Goal: Use online tool/utility: Utilize a website feature to perform a specific function

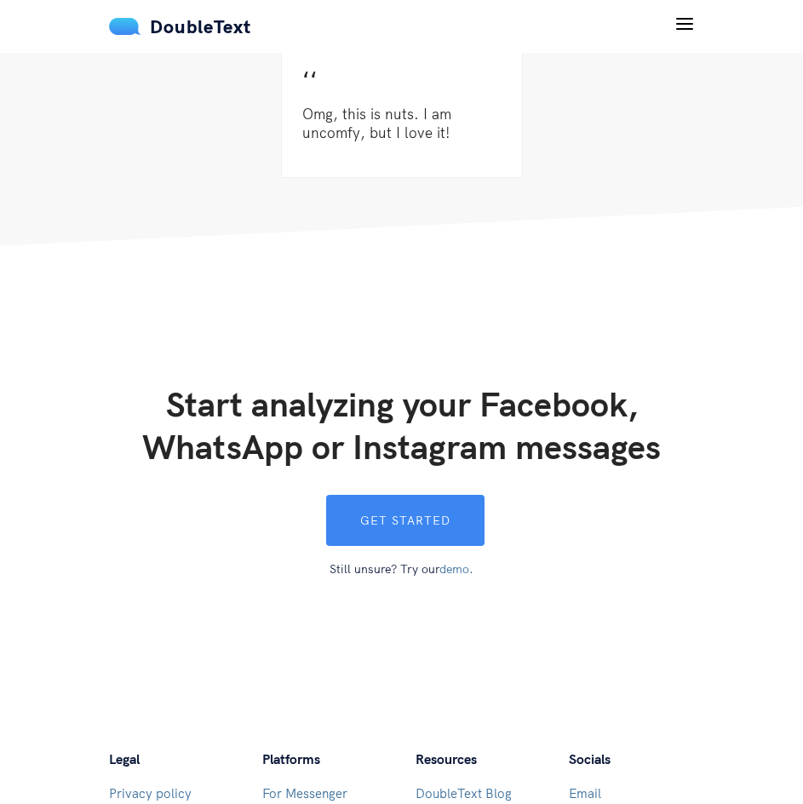
scroll to position [4856, 0]
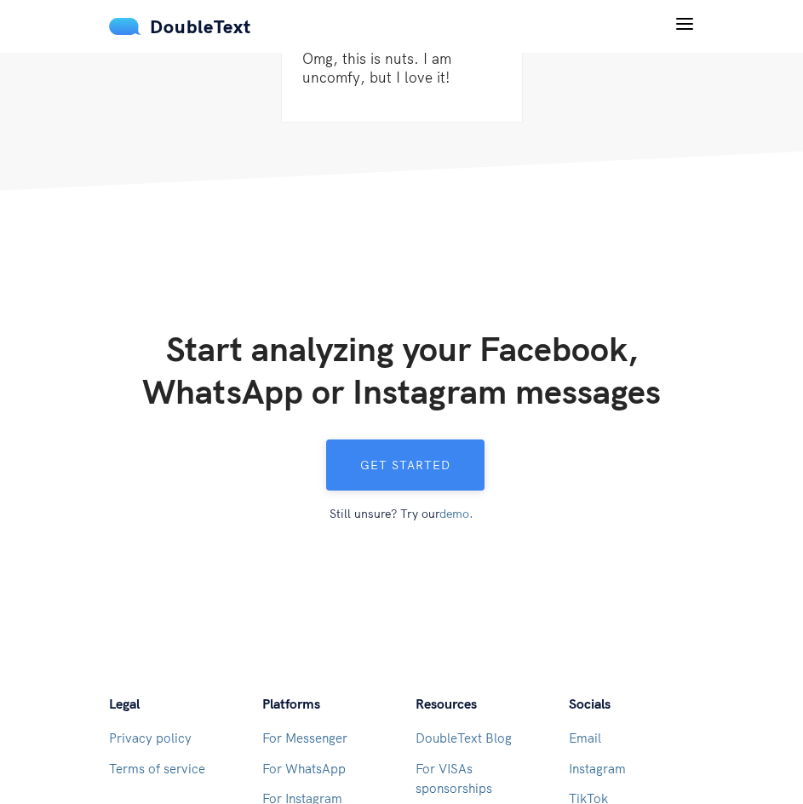
click at [402, 458] on button "Get started" at bounding box center [405, 465] width 158 height 51
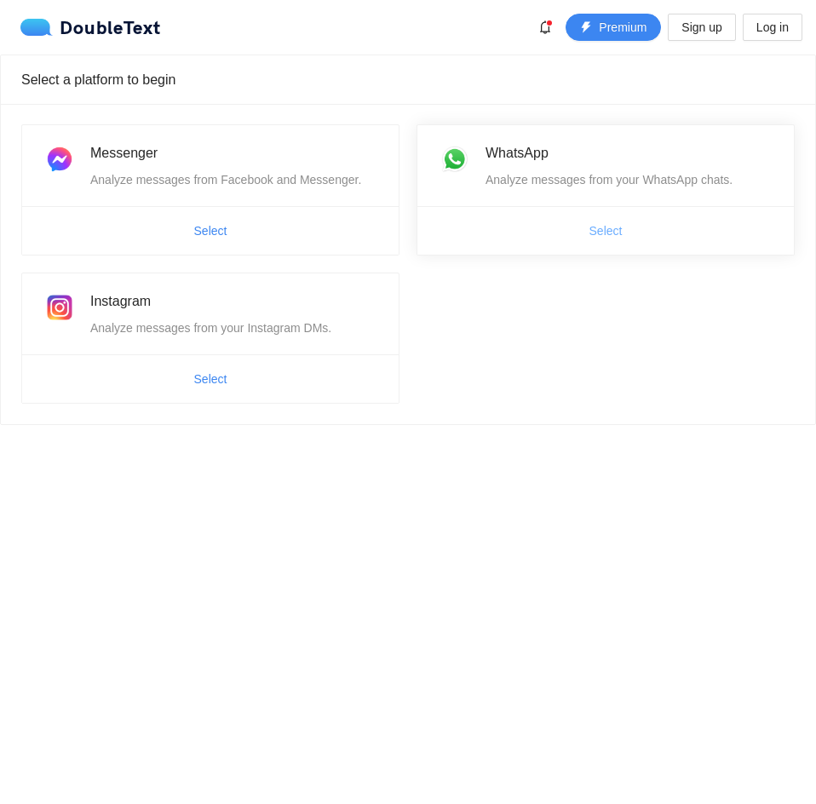
click at [595, 227] on span "Select" at bounding box center [606, 231] width 33 height 19
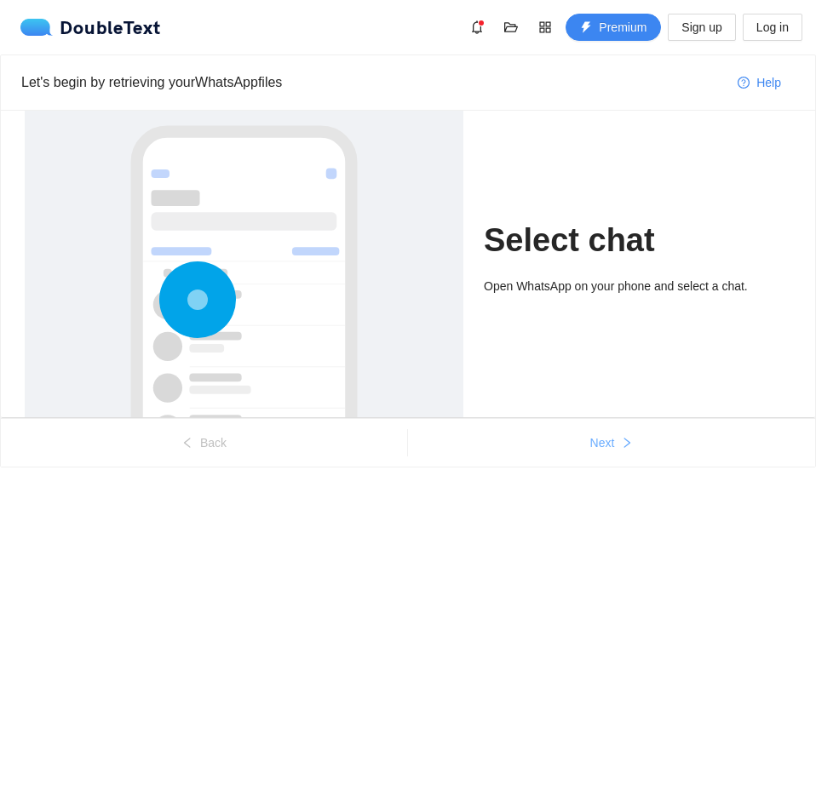
click at [600, 444] on span "Next" at bounding box center [602, 443] width 25 height 19
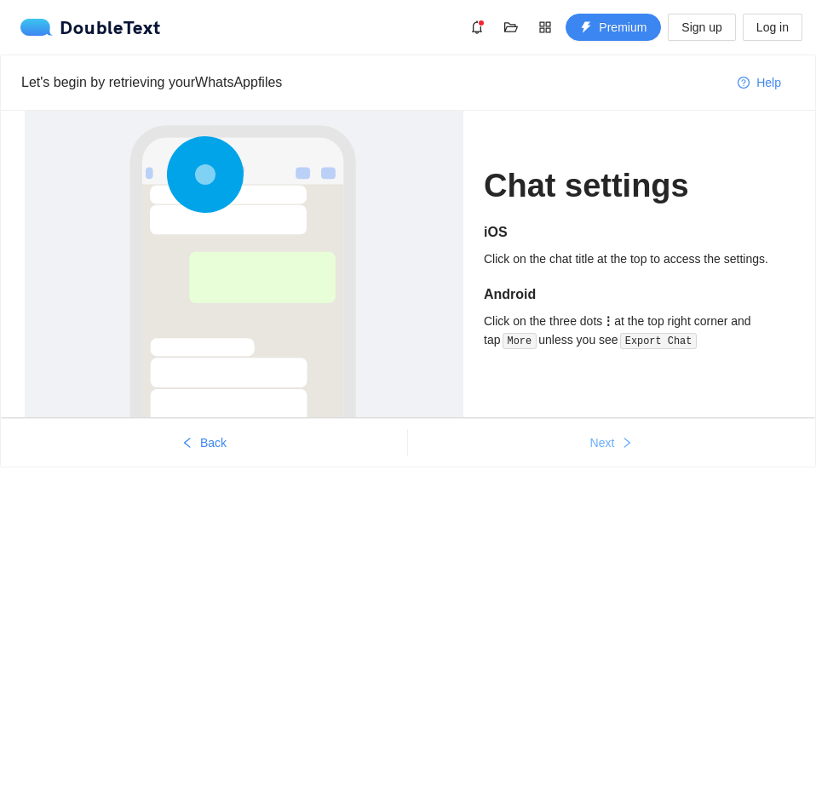
click at [600, 444] on span "Next" at bounding box center [602, 443] width 25 height 19
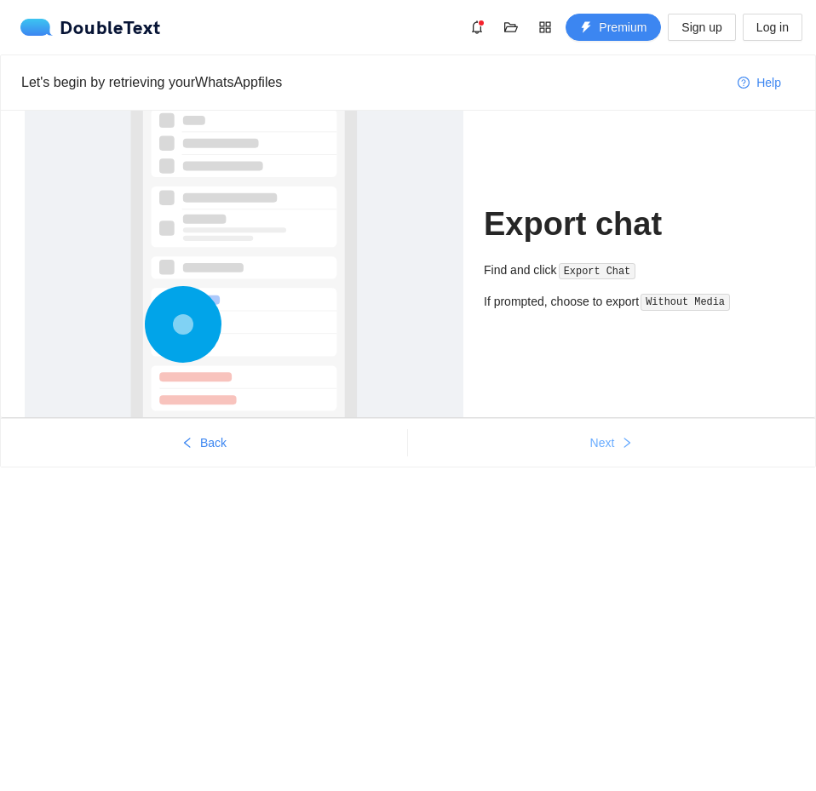
click at [600, 444] on span "Next" at bounding box center [602, 443] width 25 height 19
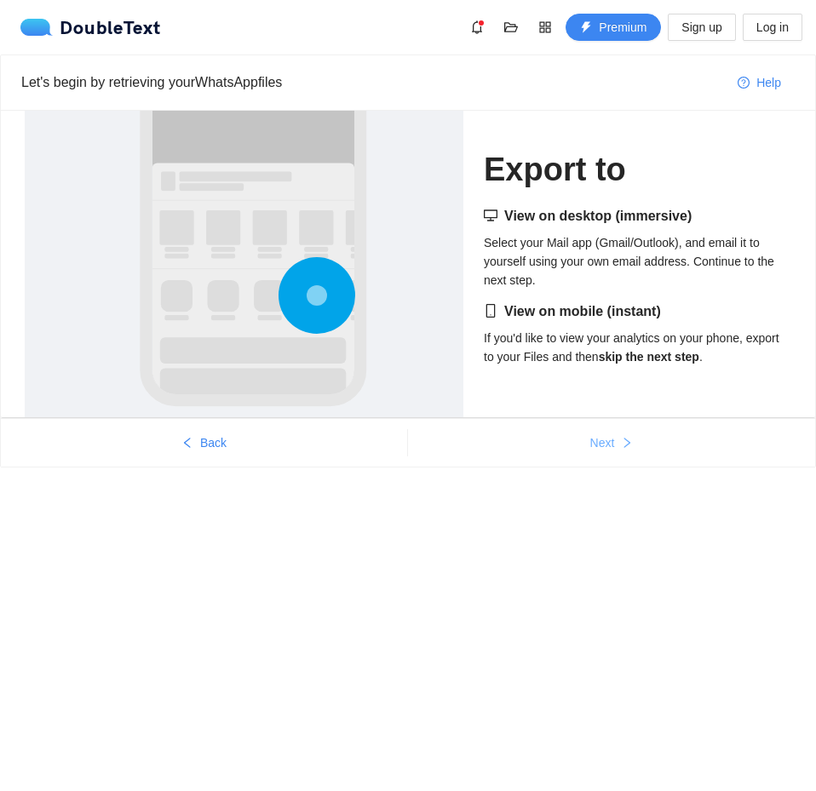
click at [600, 444] on span "Next" at bounding box center [602, 443] width 25 height 19
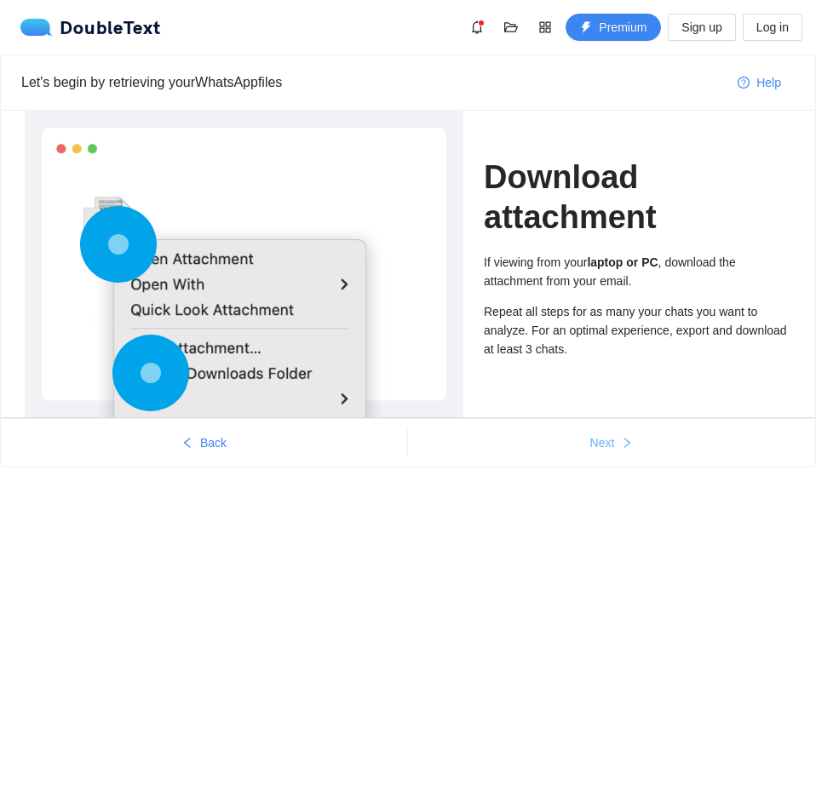
click at [600, 444] on span "Next" at bounding box center [602, 443] width 25 height 19
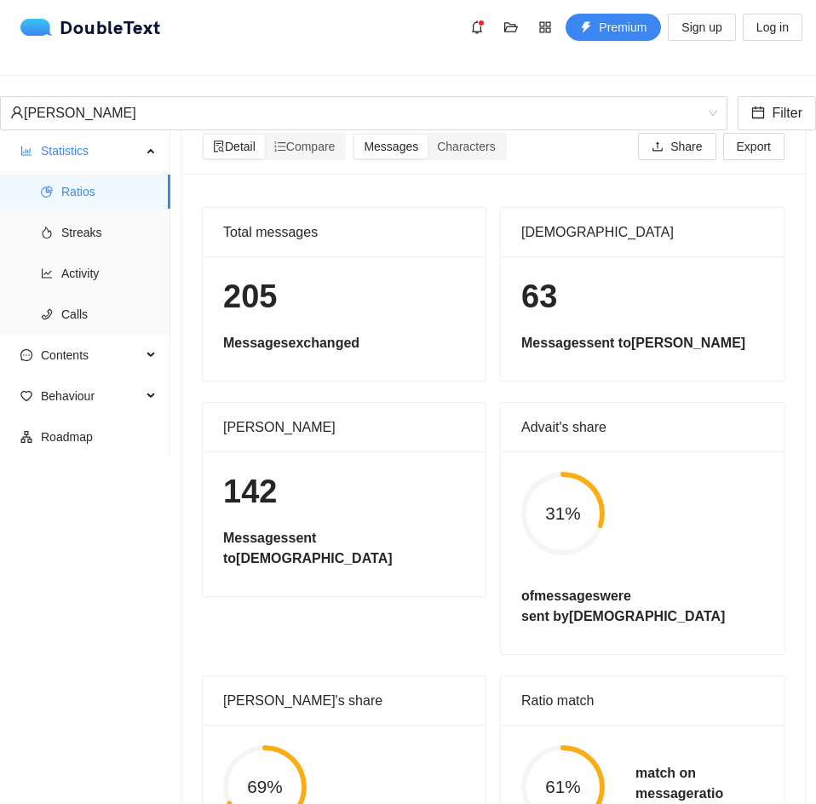
scroll to position [27, 0]
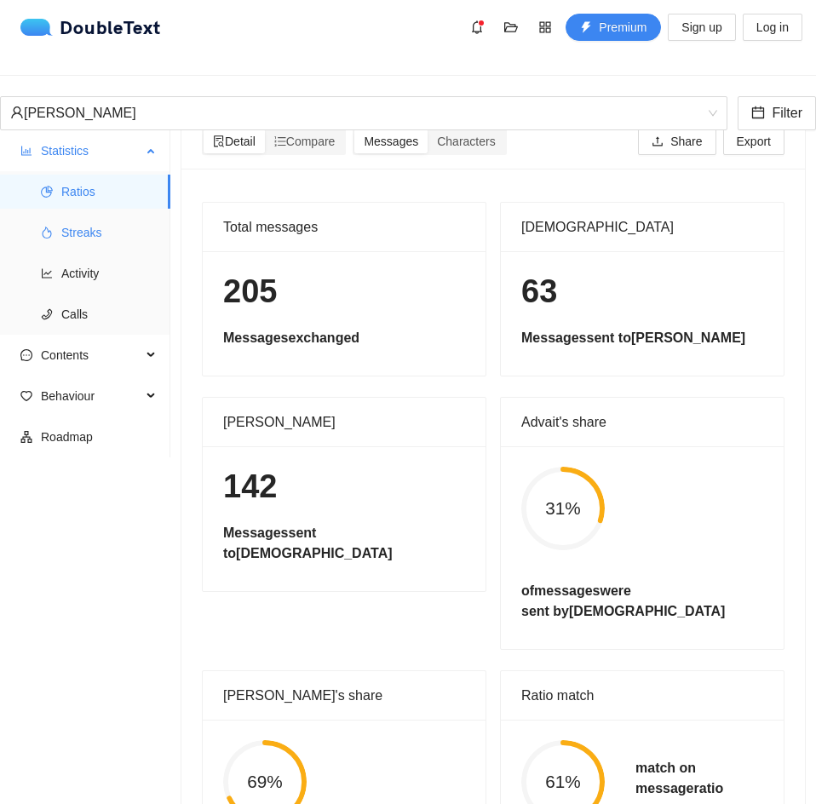
click at [94, 216] on span "Streaks" at bounding box center [108, 233] width 95 height 34
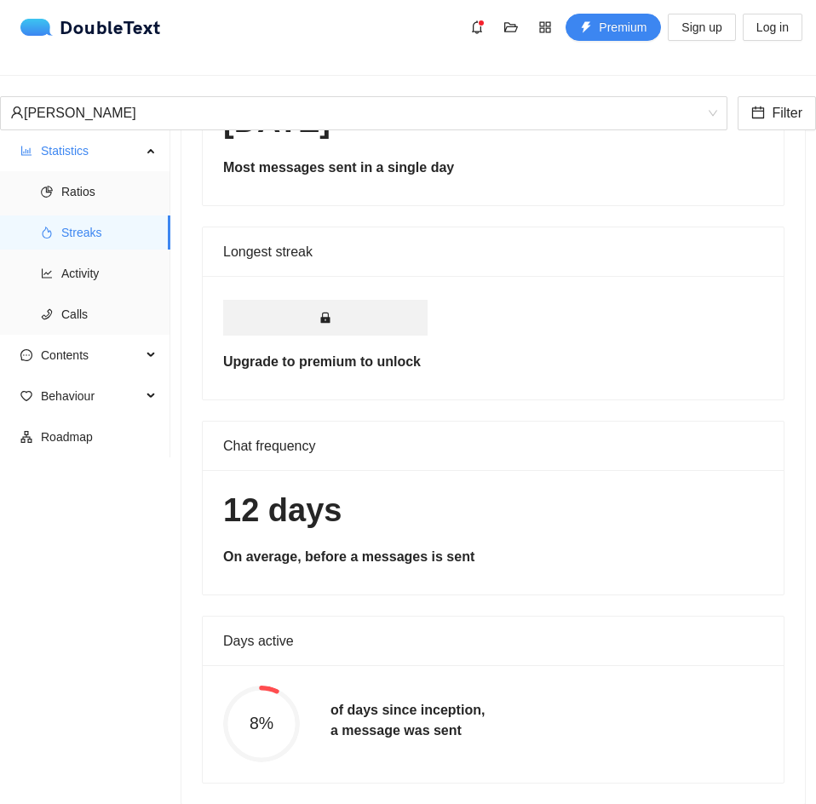
scroll to position [405, 0]
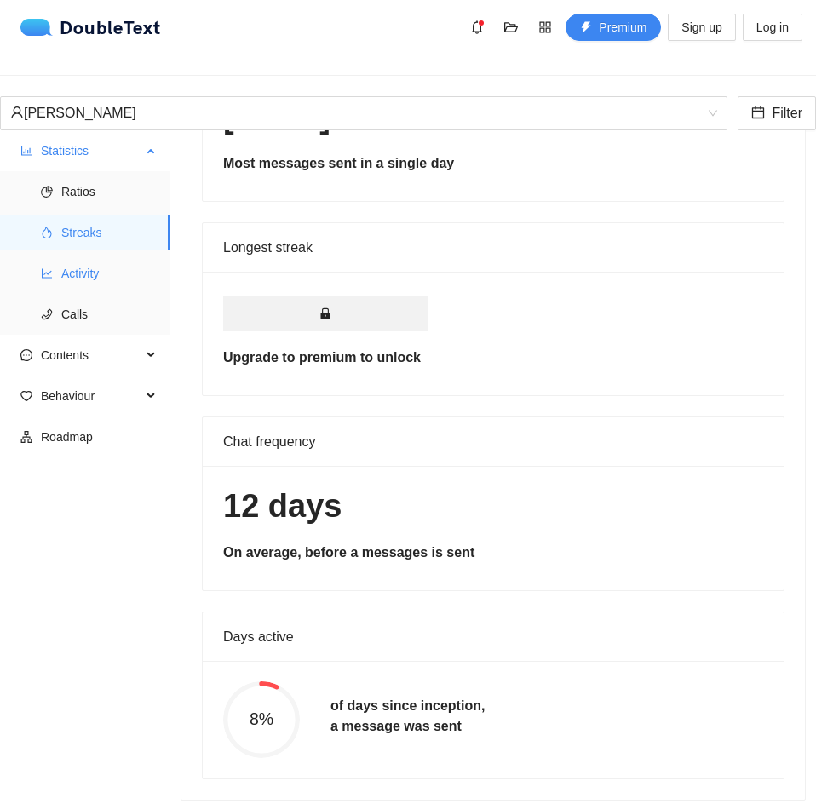
click at [101, 261] on span "Activity" at bounding box center [108, 273] width 95 height 34
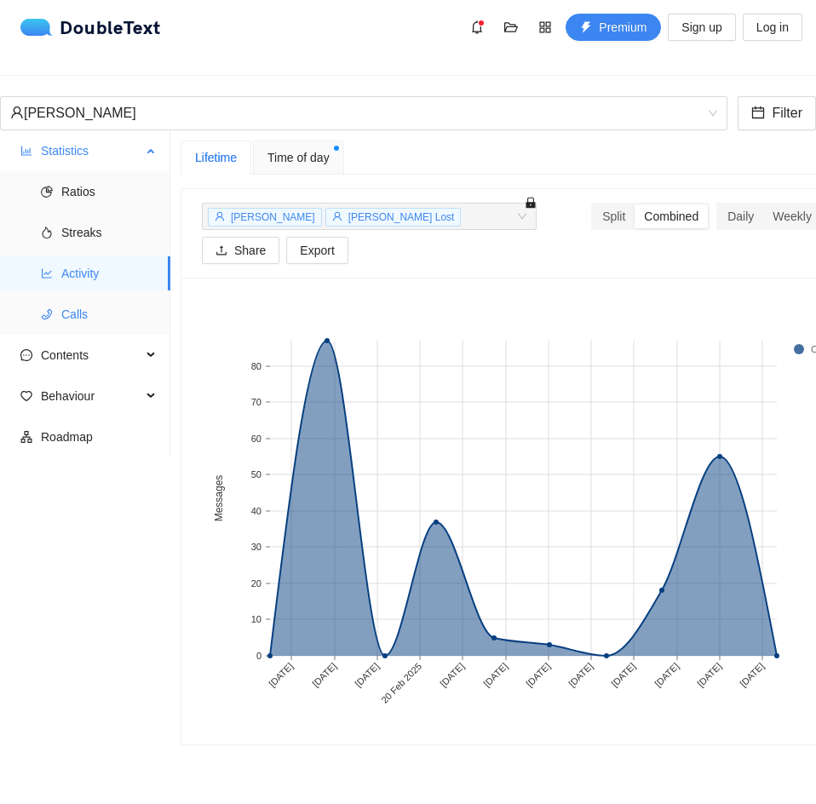
click at [118, 297] on span "Calls" at bounding box center [108, 314] width 95 height 34
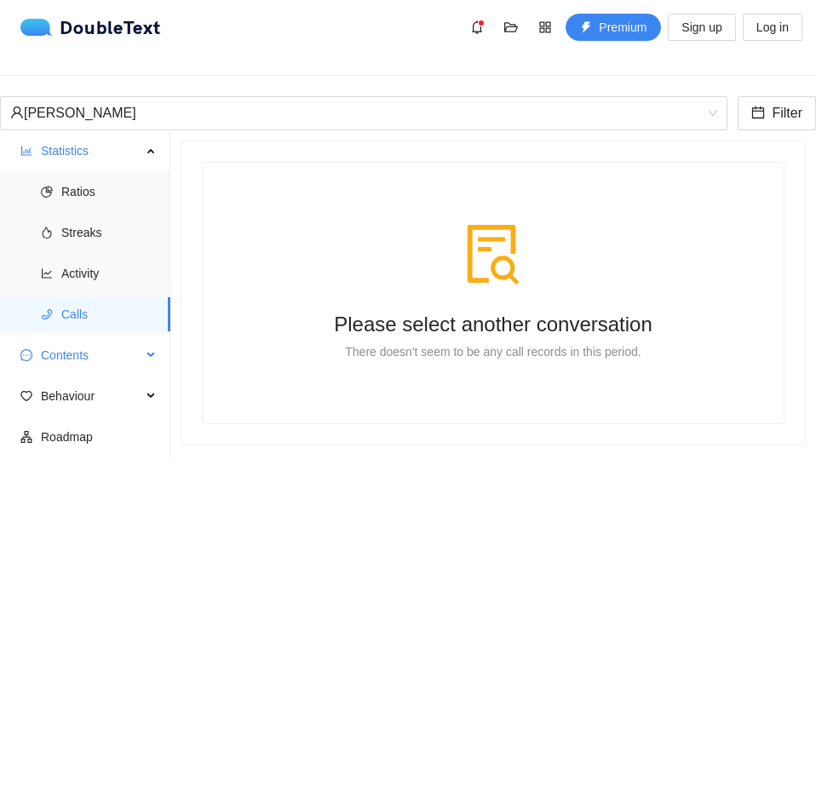
click at [107, 342] on span "Contents" at bounding box center [91, 355] width 101 height 34
click at [128, 379] on span "Word Cloud" at bounding box center [108, 396] width 95 height 34
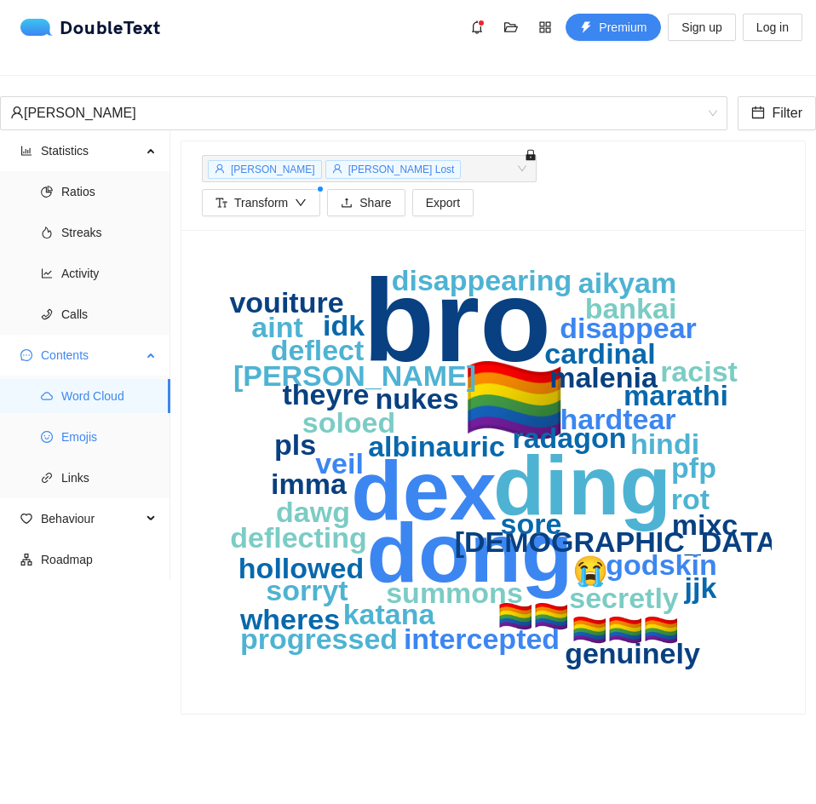
click at [82, 420] on span "Emojis" at bounding box center [108, 437] width 95 height 34
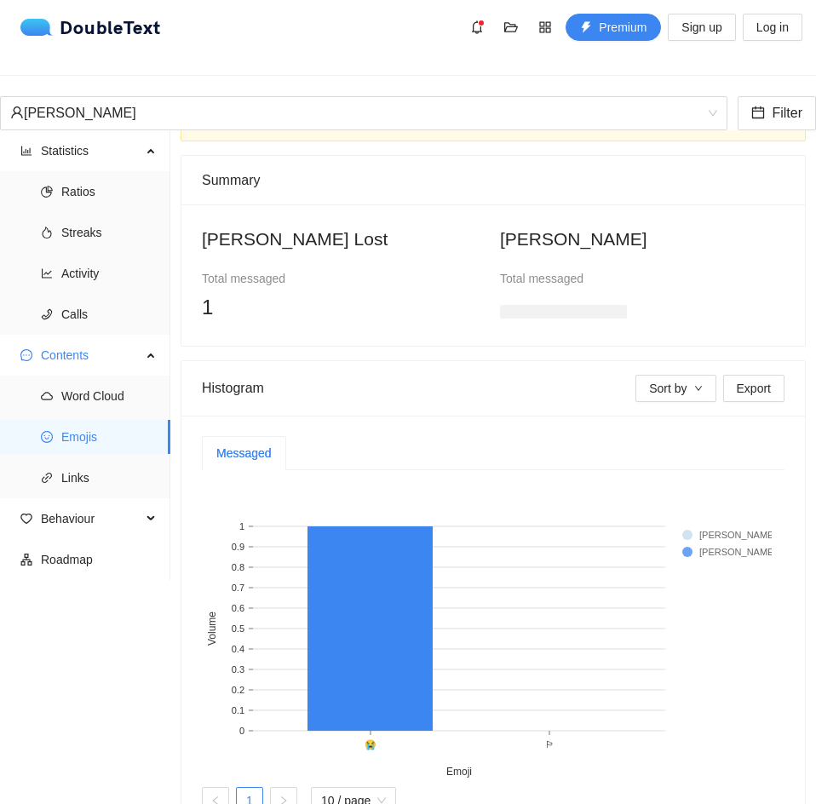
scroll to position [155, 0]
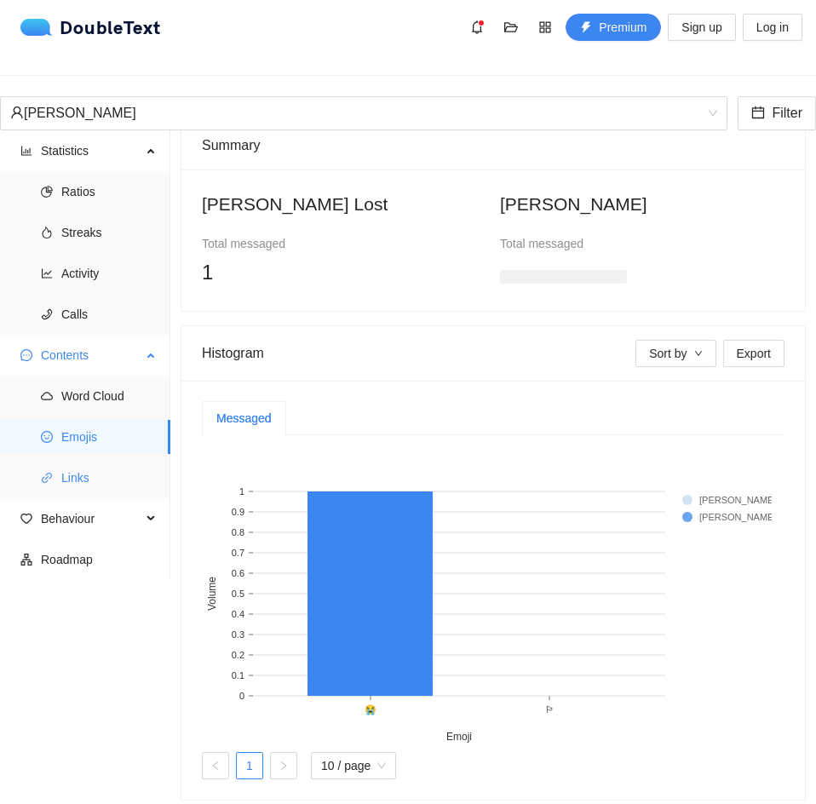
click at [93, 477] on span "Links" at bounding box center [108, 478] width 95 height 34
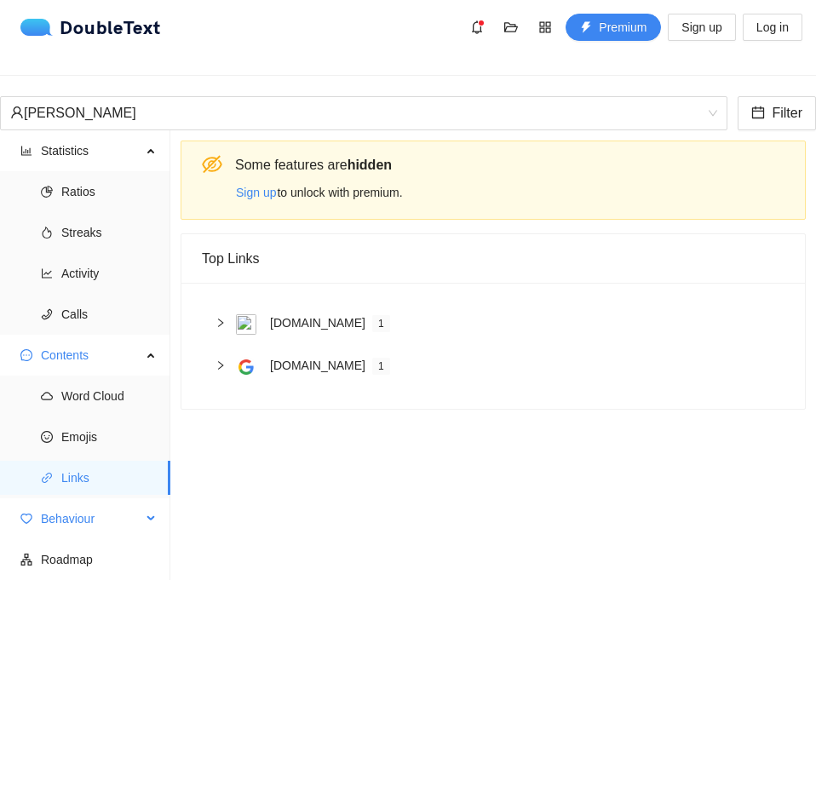
click at [33, 502] on div "Behaviour" at bounding box center [85, 519] width 170 height 34
click at [70, 544] on span "Engagement" at bounding box center [108, 560] width 95 height 34
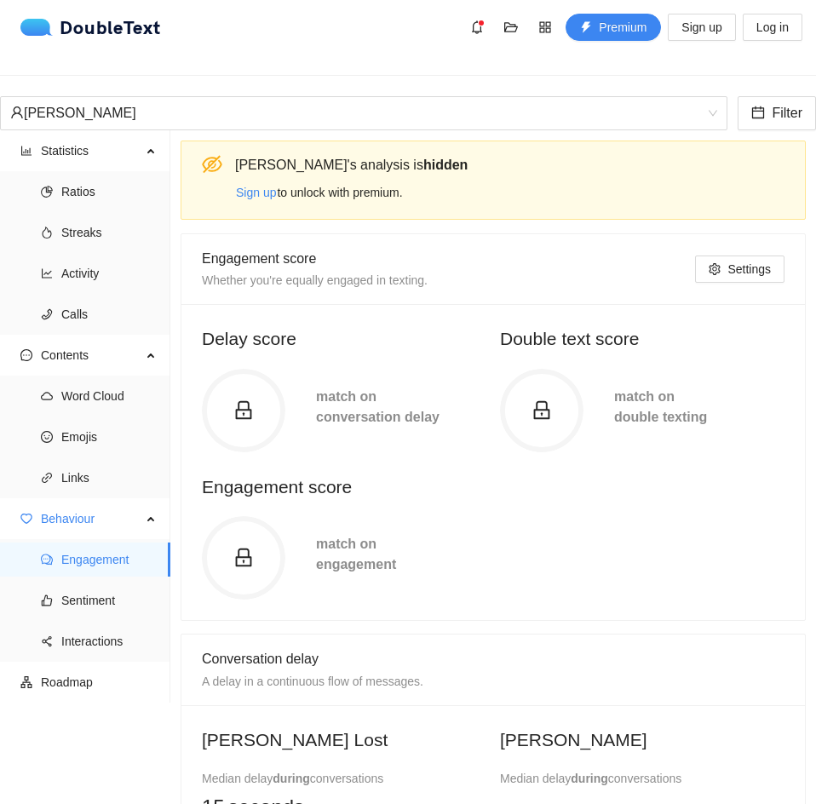
click at [515, 262] on div "Engagement score Whether you're equally engaged in texting." at bounding box center [448, 269] width 493 height 43
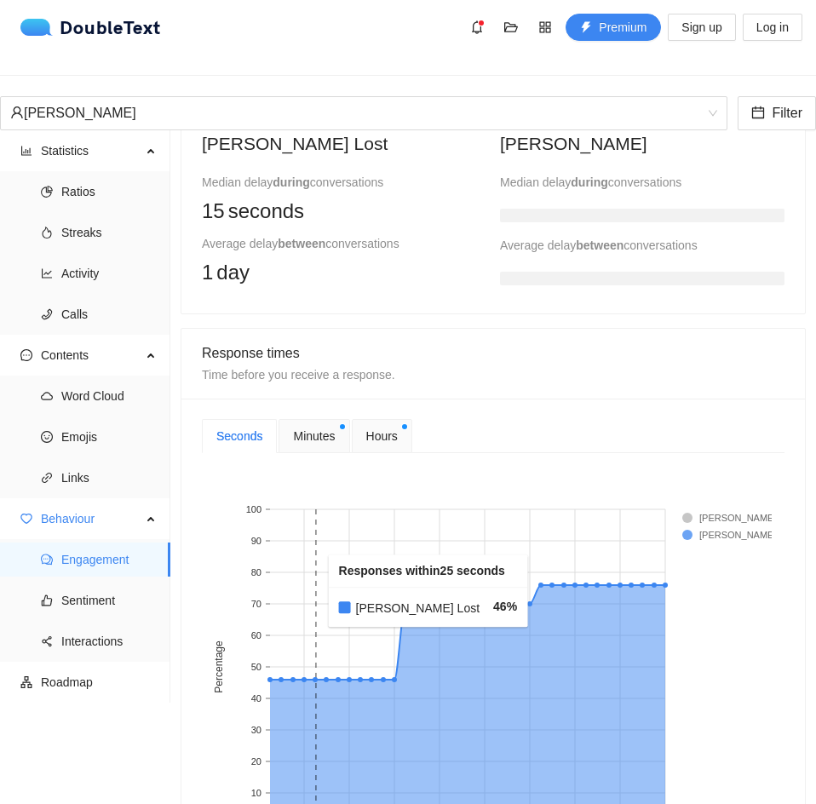
scroll to position [682, 0]
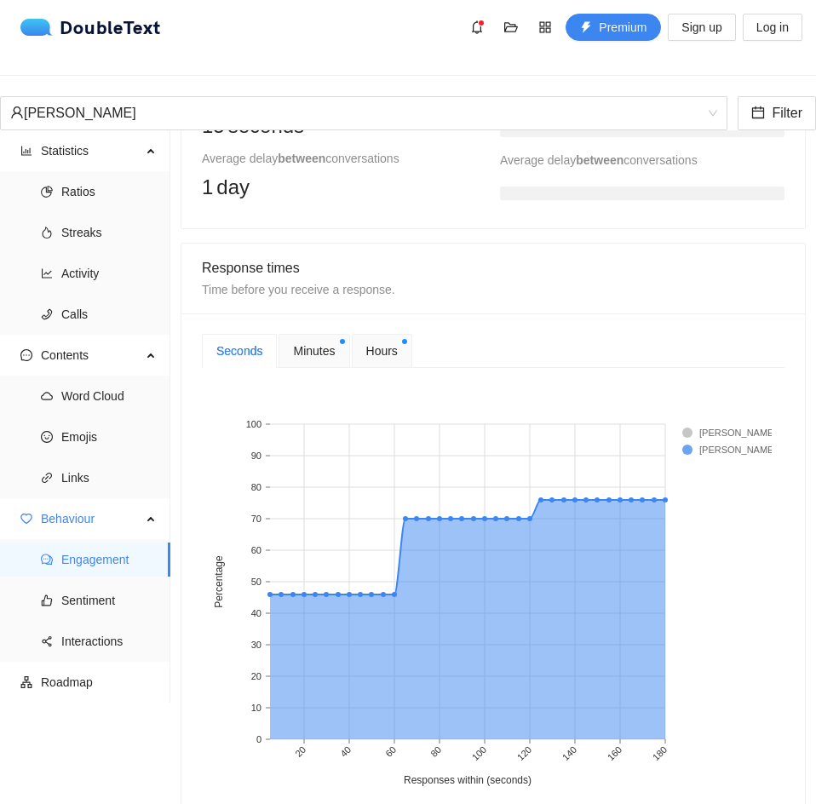
click at [319, 342] on span "Minutes" at bounding box center [314, 351] width 42 height 19
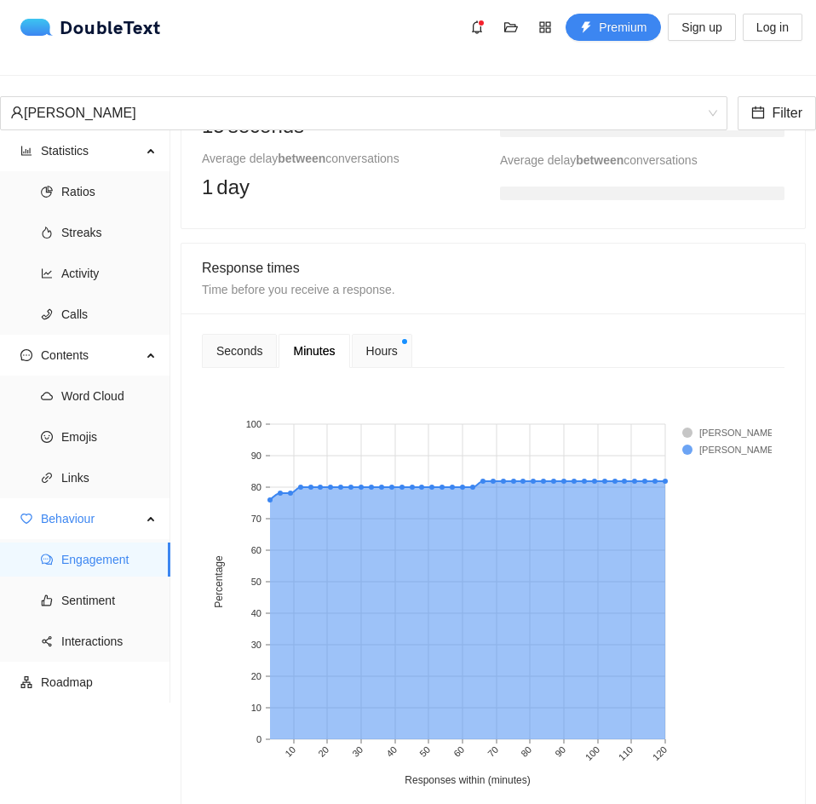
click at [354, 341] on div "Hours" at bounding box center [382, 351] width 60 height 34
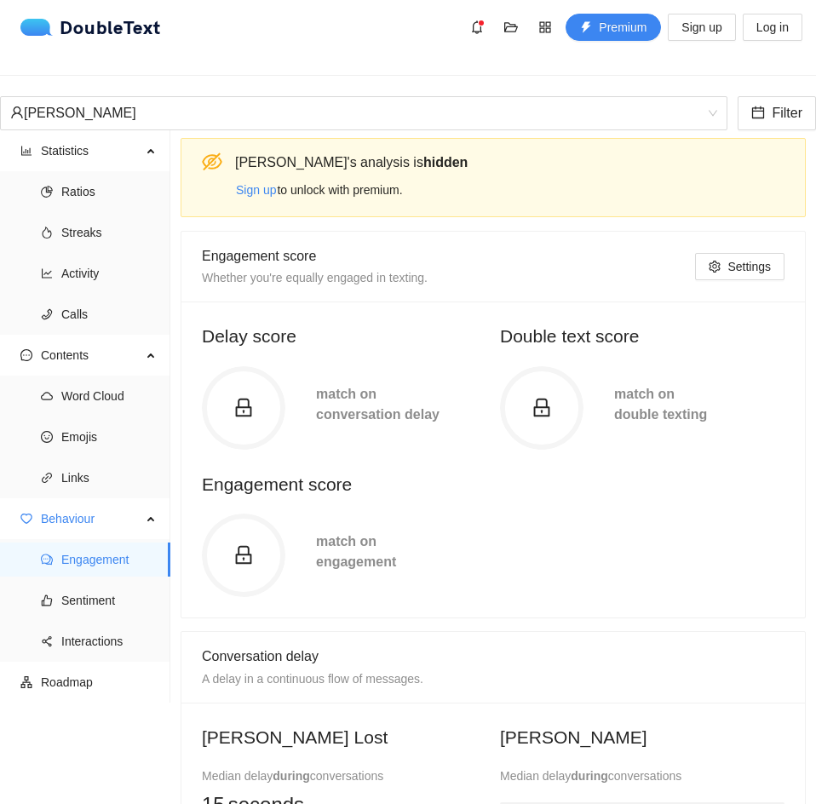
scroll to position [0, 0]
